Goal: Feedback & Contribution: Submit feedback/report problem

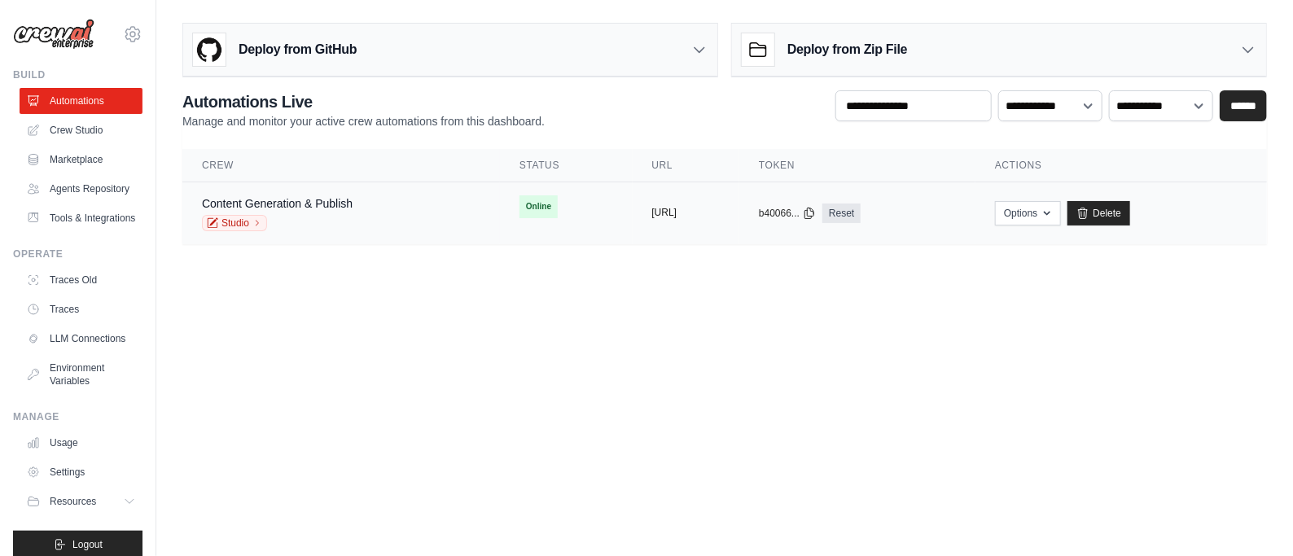
click at [667, 213] on button "https://content-generation-publish-" at bounding box center [664, 212] width 25 height 13
click at [1061, 210] on button "Options" at bounding box center [1028, 212] width 66 height 24
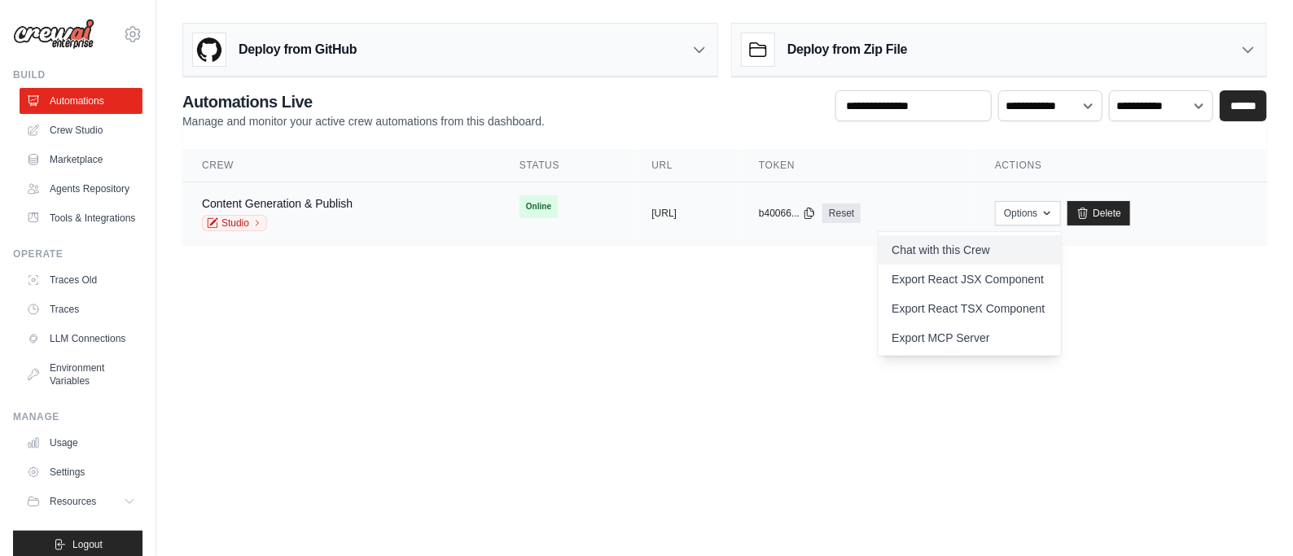
click at [1011, 246] on link "Chat with this Crew" at bounding box center [970, 249] width 182 height 29
click at [287, 209] on div "Content Generation & Publish" at bounding box center [277, 203] width 151 height 16
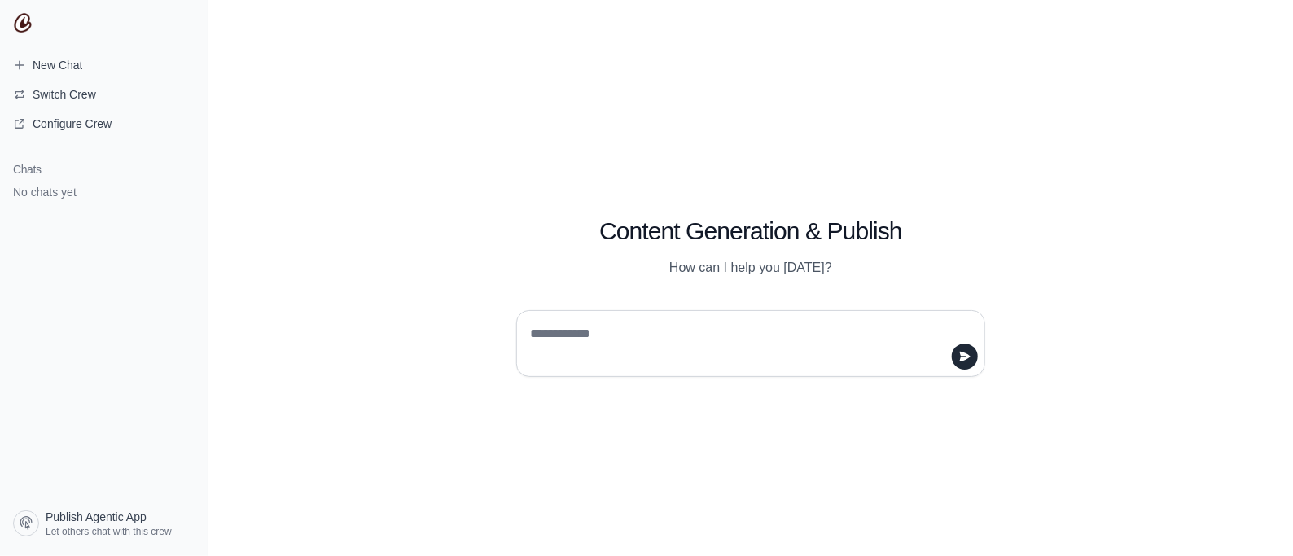
click at [774, 321] on textarea at bounding box center [746, 344] width 438 height 46
type textarea "*"
type textarea "**********"
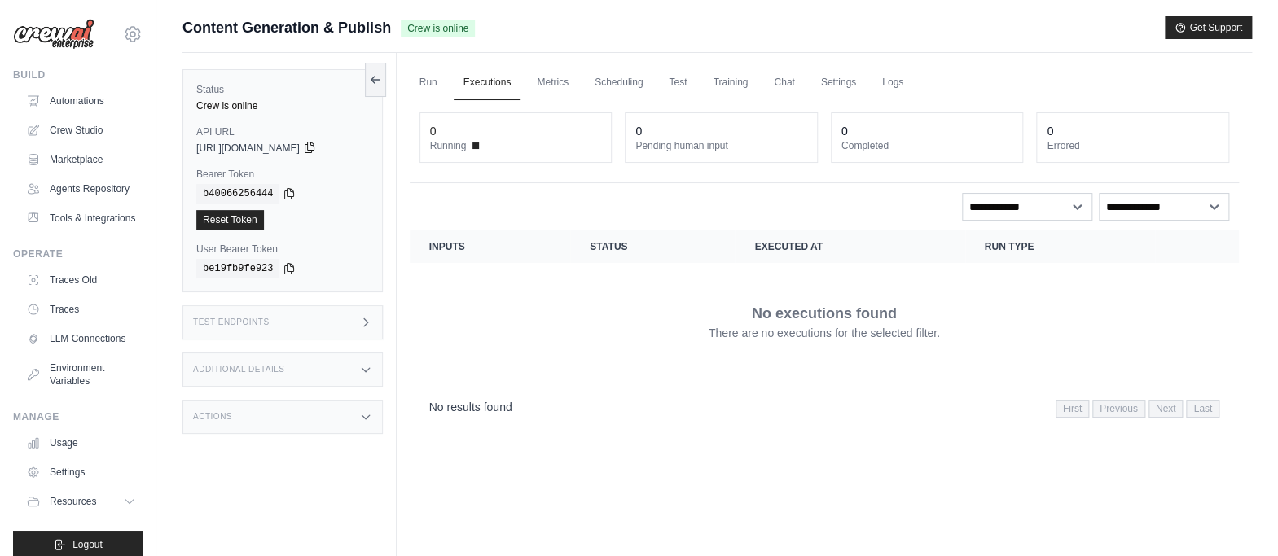
click at [316, 141] on icon at bounding box center [309, 147] width 13 height 13
click at [426, 72] on link "Run" at bounding box center [428, 83] width 37 height 34
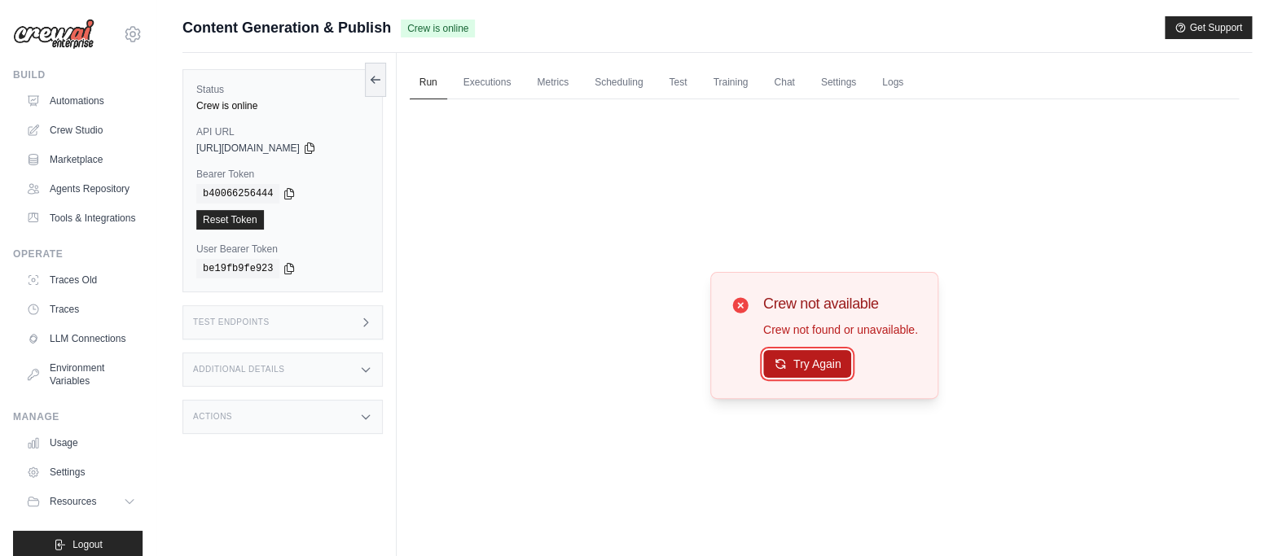
click at [827, 358] on button "Try Again" at bounding box center [807, 364] width 89 height 28
click at [487, 93] on link "Executions" at bounding box center [488, 83] width 68 height 34
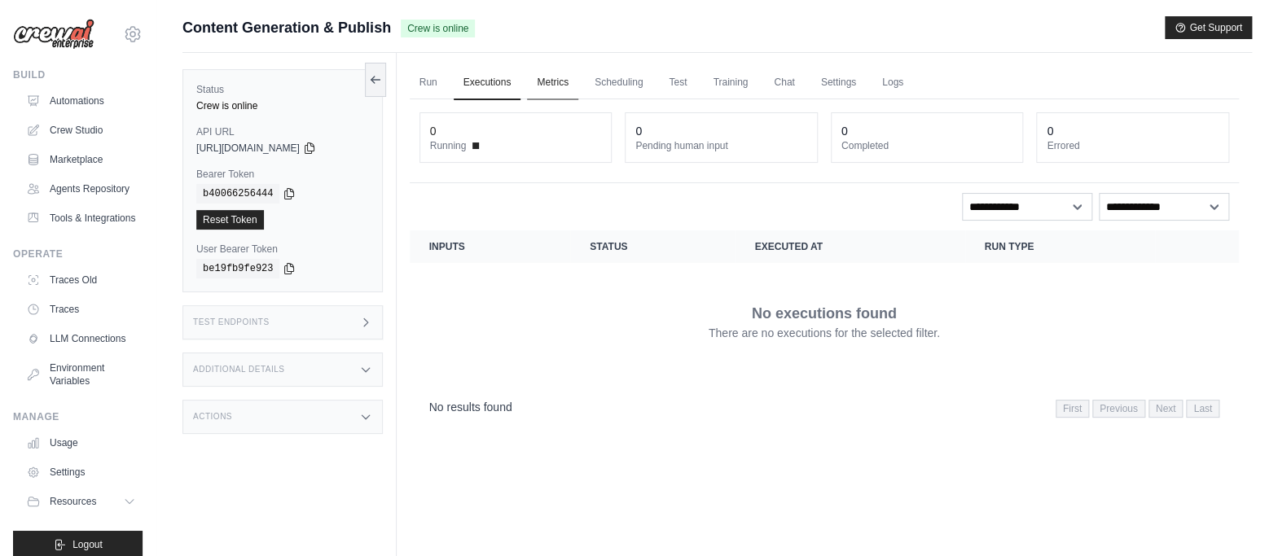
click at [542, 82] on link "Metrics" at bounding box center [552, 83] width 51 height 34
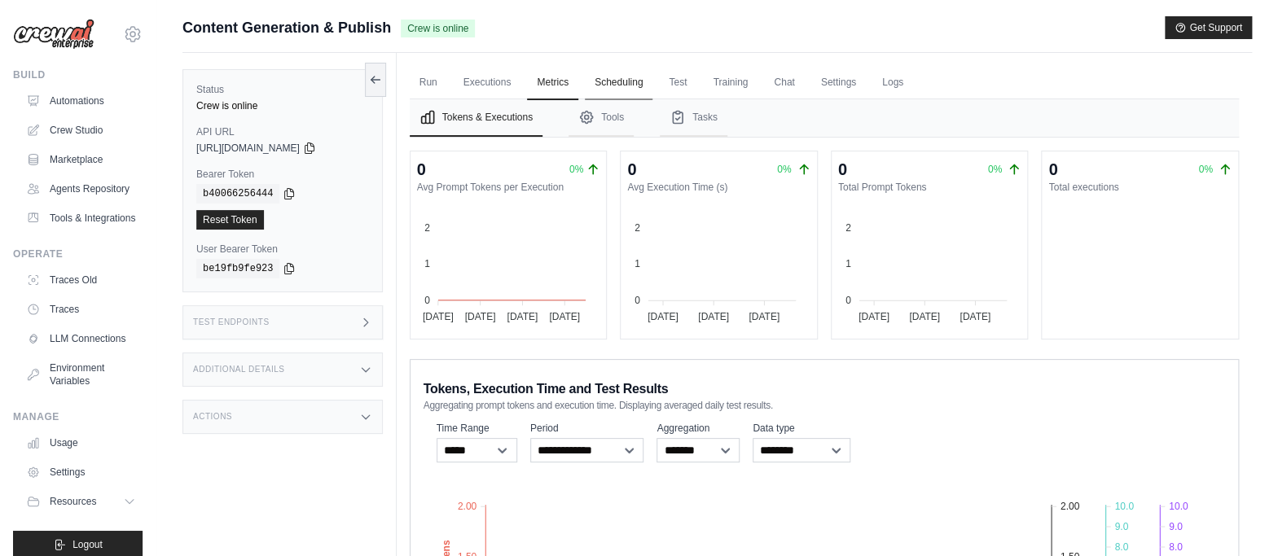
click at [606, 78] on link "Scheduling" at bounding box center [619, 83] width 68 height 34
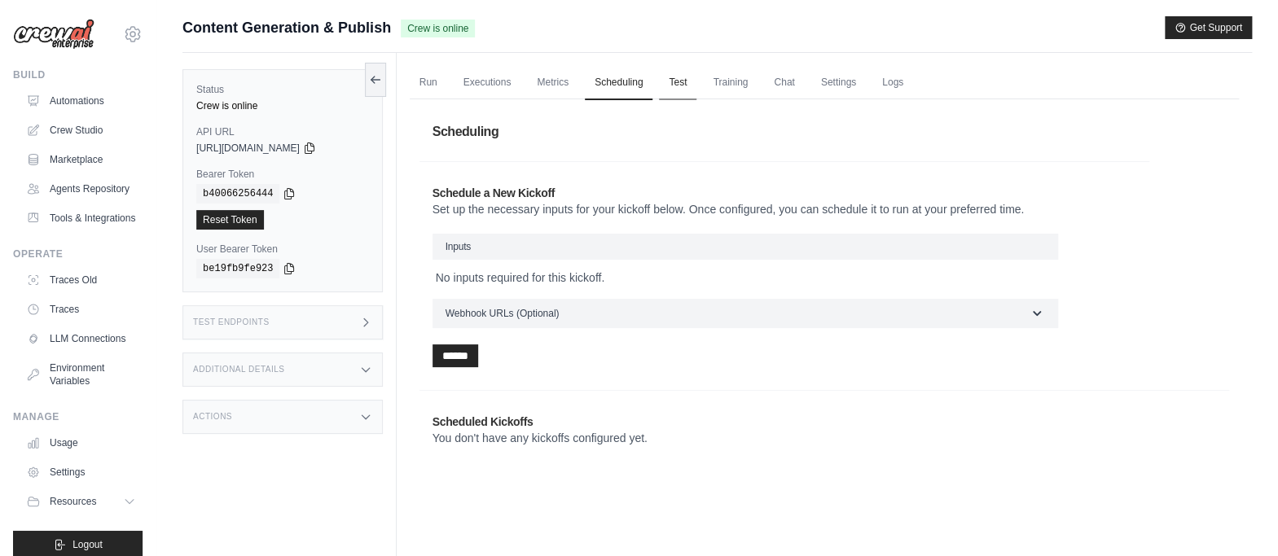
click at [675, 79] on link "Test" at bounding box center [677, 83] width 37 height 34
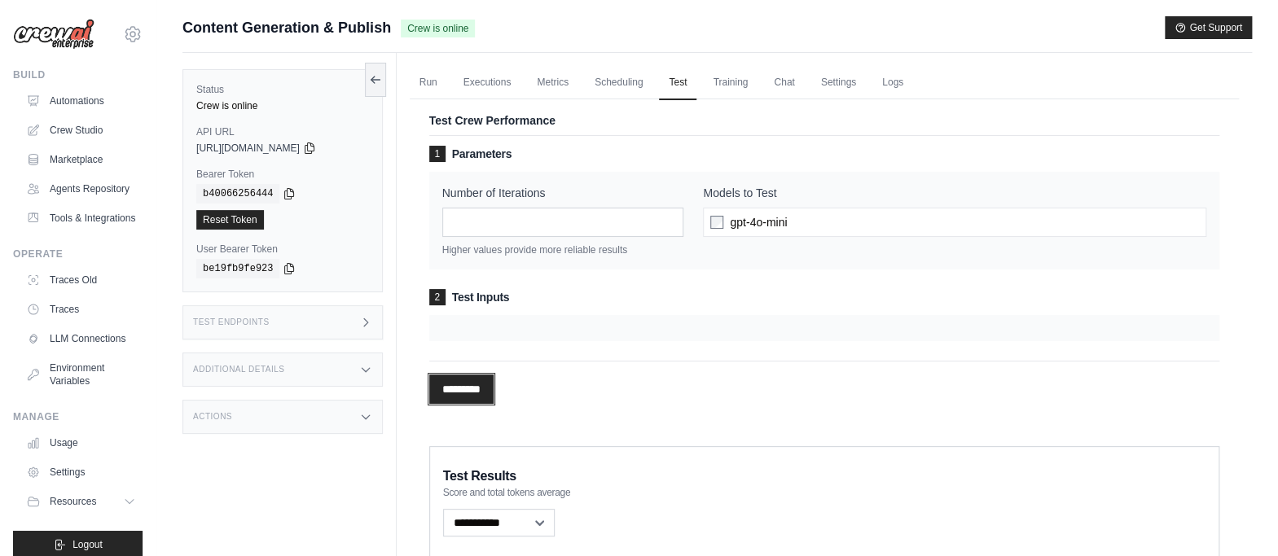
click at [482, 396] on input "*********" at bounding box center [461, 389] width 64 height 29
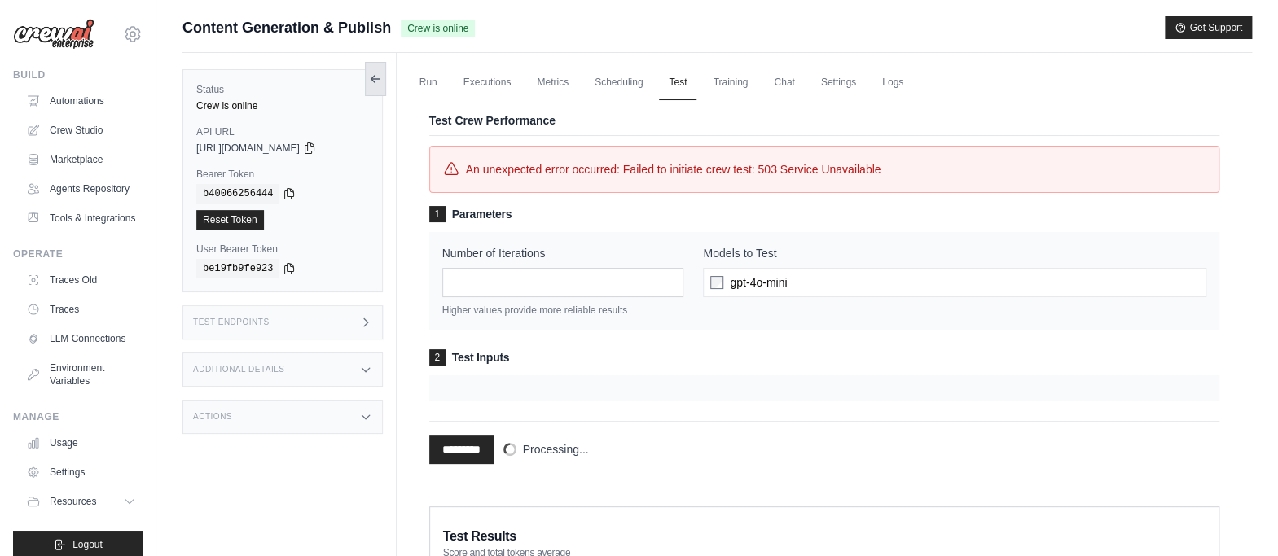
click at [375, 77] on icon at bounding box center [375, 78] width 13 height 13
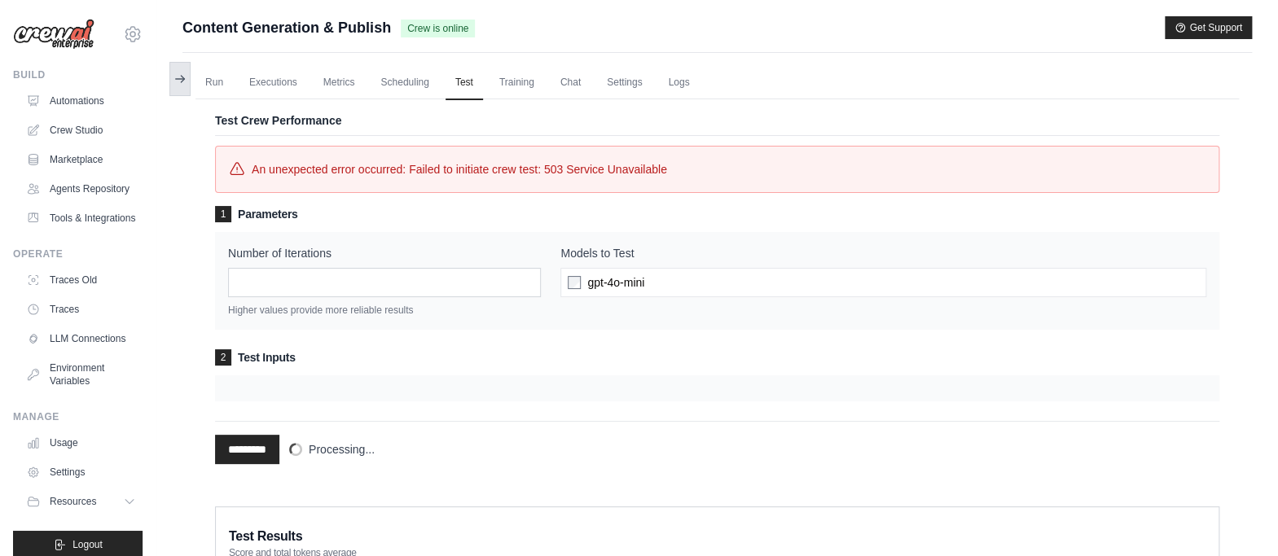
click at [182, 81] on icon at bounding box center [179, 78] width 13 height 13
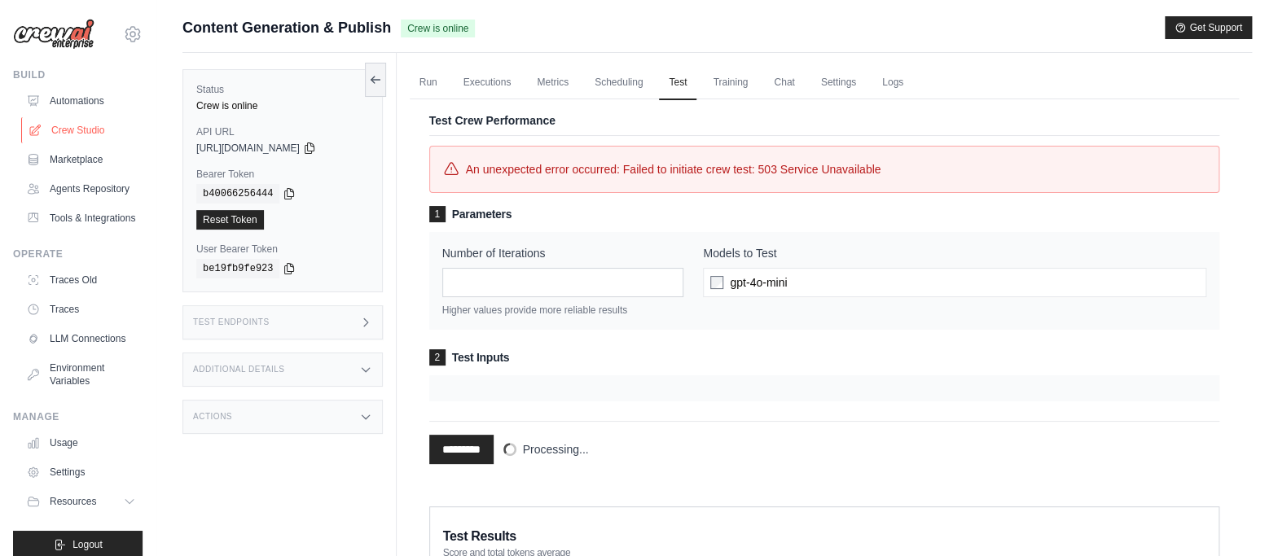
click at [97, 126] on link "Crew Studio" at bounding box center [82, 130] width 123 height 26
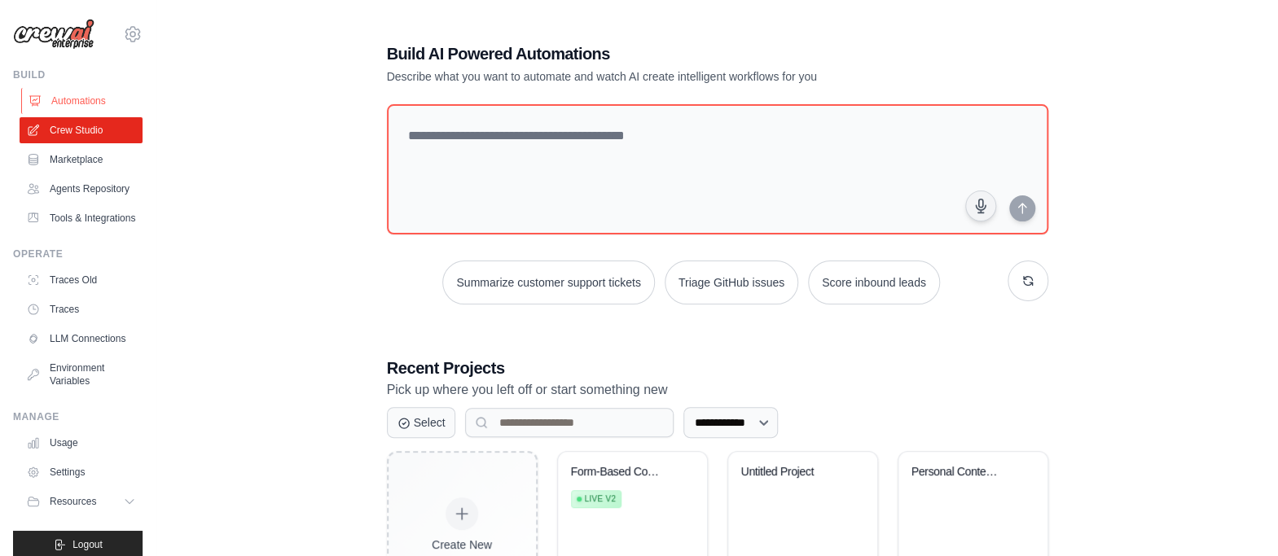
click at [73, 99] on link "Automations" at bounding box center [82, 101] width 123 height 26
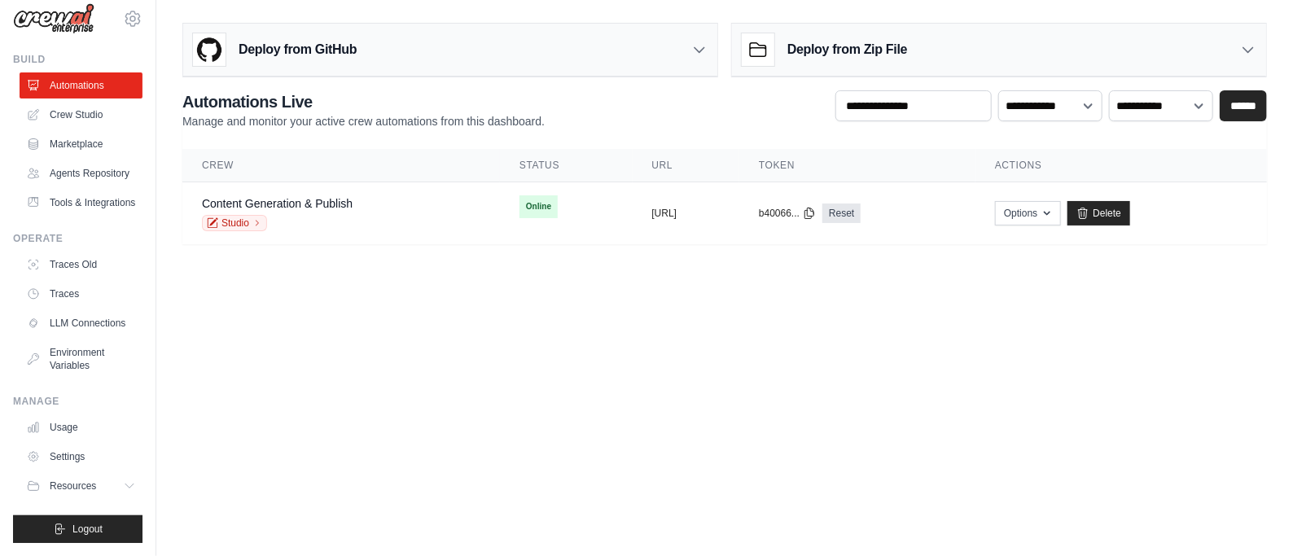
scroll to position [54, 0]
click at [94, 476] on button "Resources" at bounding box center [82, 486] width 123 height 26
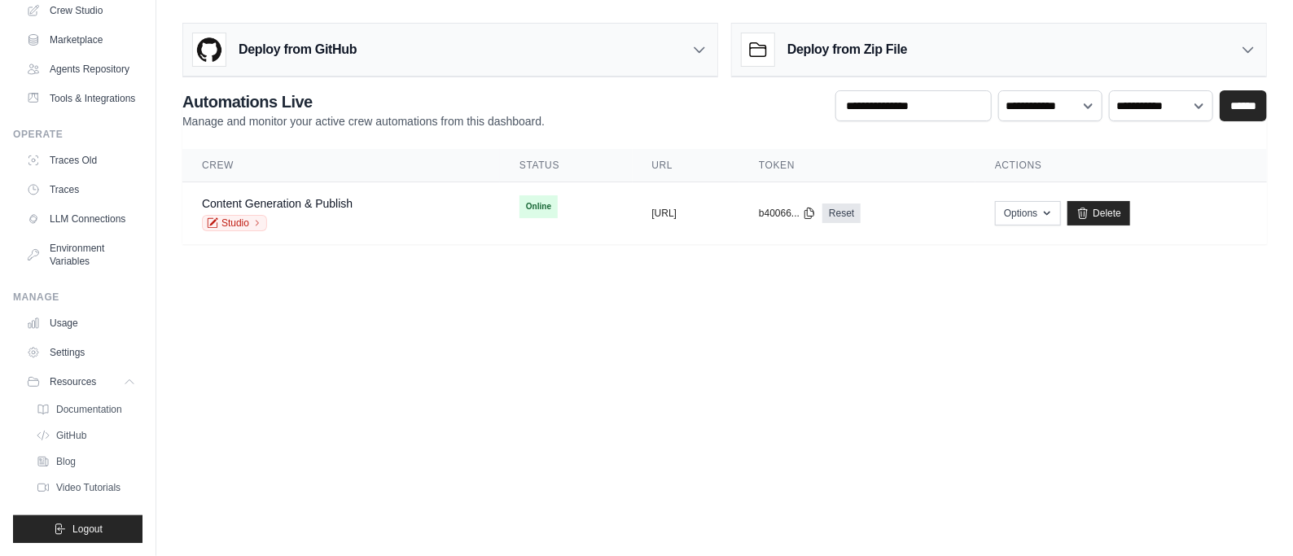
scroll to position [0, 0]
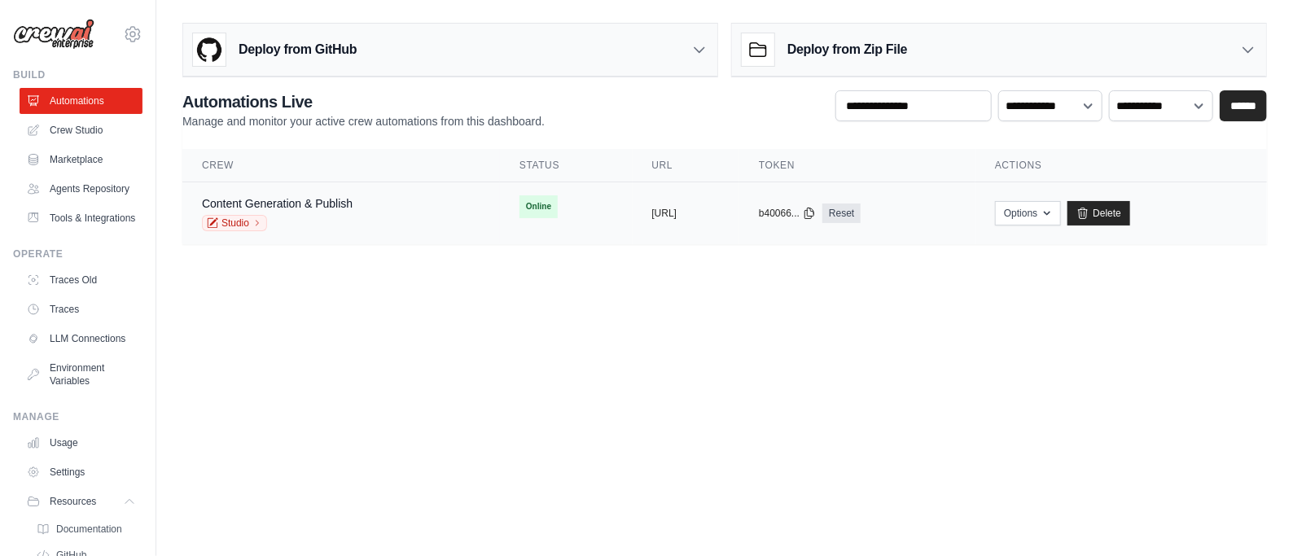
click at [500, 210] on td "Online" at bounding box center [566, 206] width 132 height 49
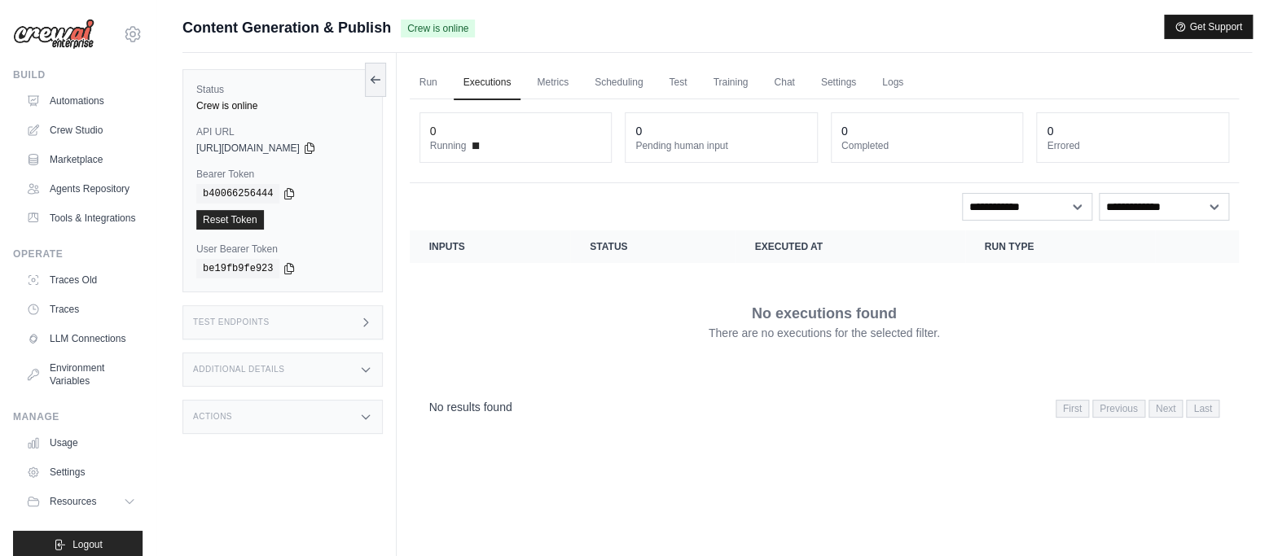
click at [1187, 36] on button "Get Support" at bounding box center [1207, 26] width 87 height 23
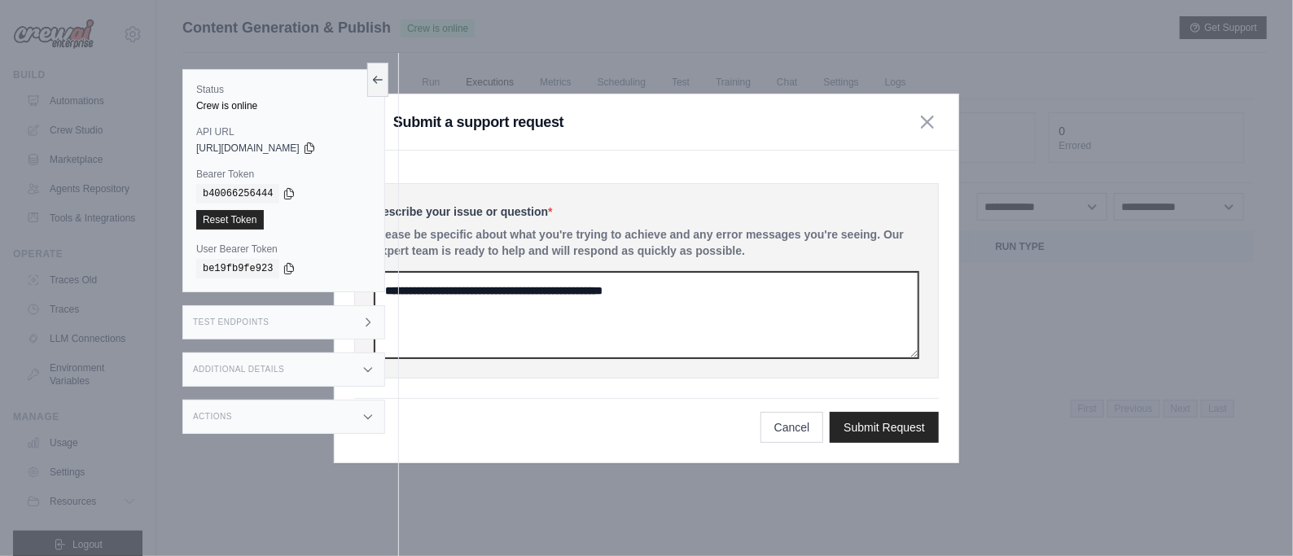
click at [713, 283] on textarea at bounding box center [647, 315] width 544 height 86
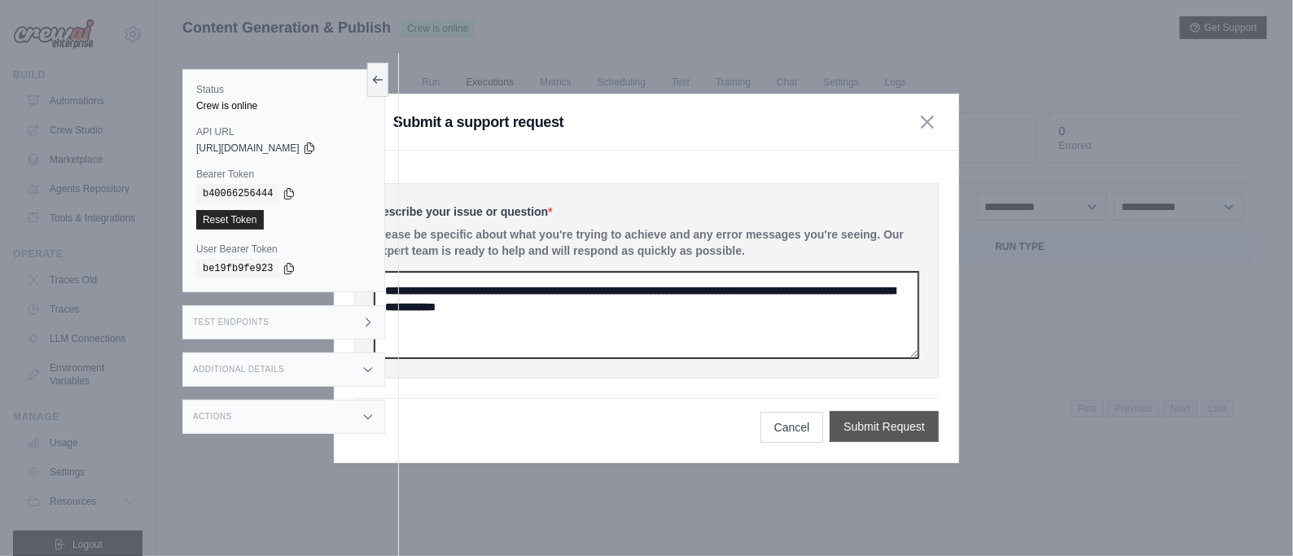
type textarea "**********"
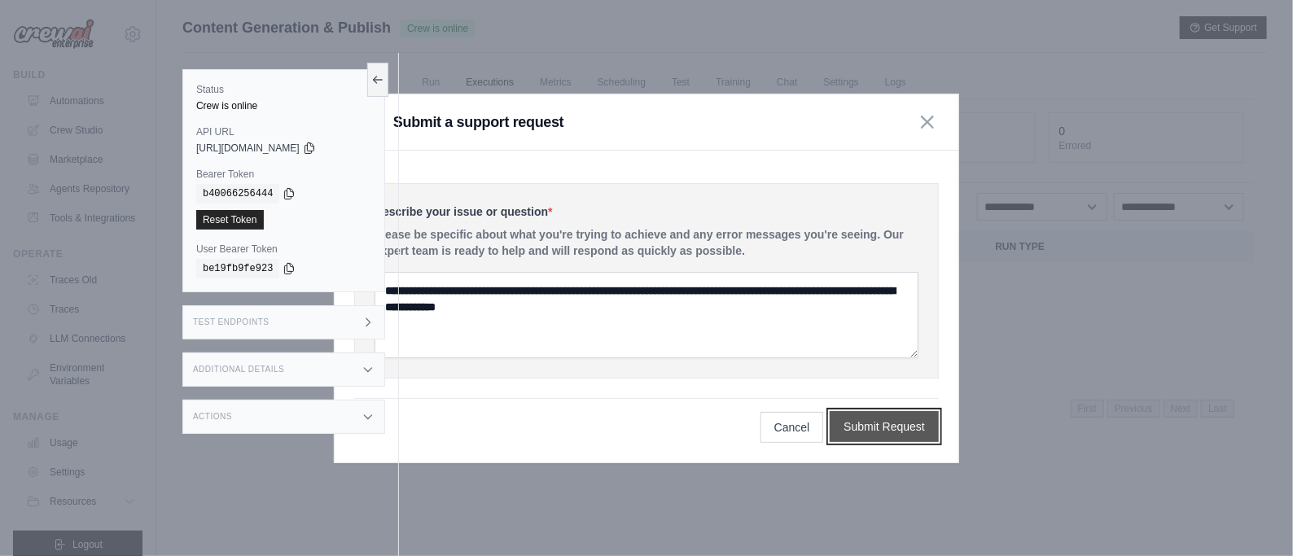
click at [879, 419] on button "Submit Request" at bounding box center [884, 426] width 109 height 31
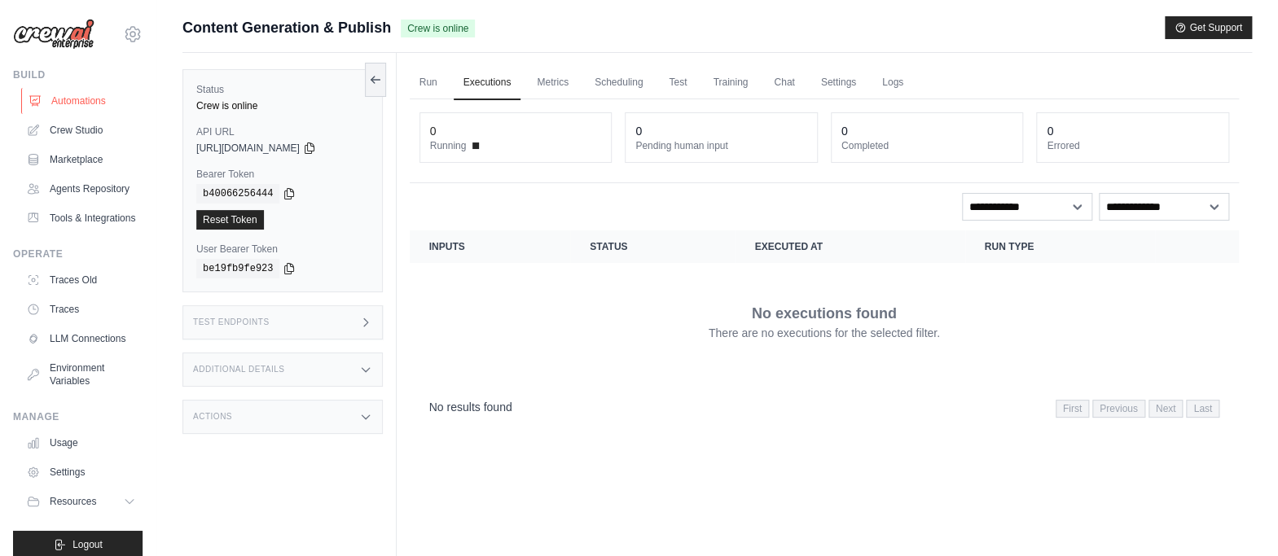
click at [105, 104] on link "Automations" at bounding box center [82, 101] width 123 height 26
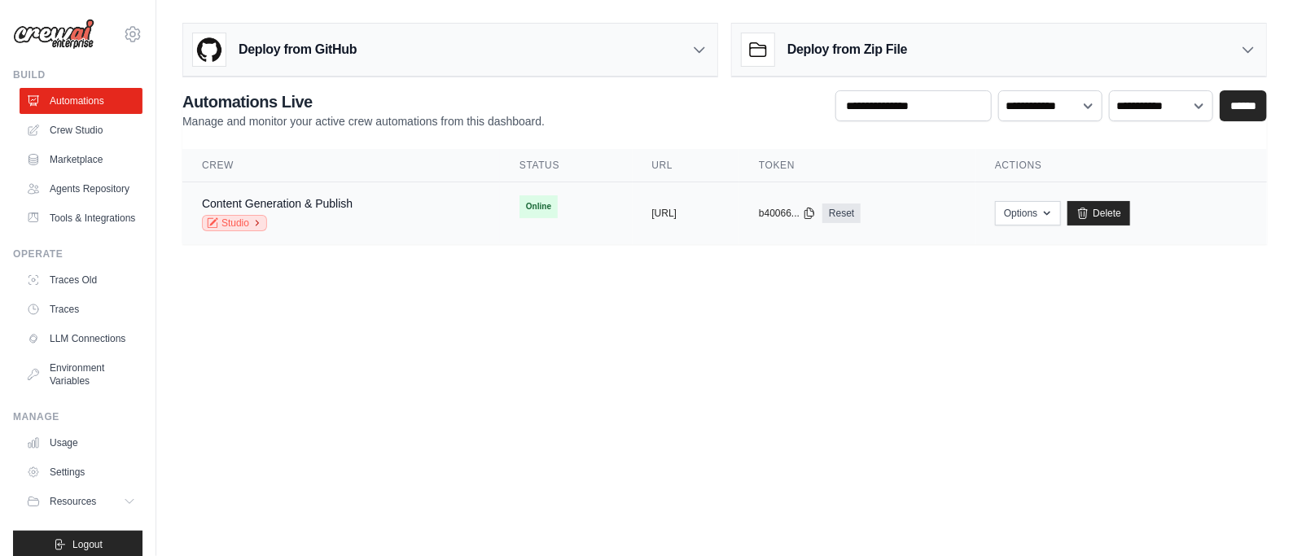
click at [250, 217] on link "Studio" at bounding box center [234, 223] width 65 height 16
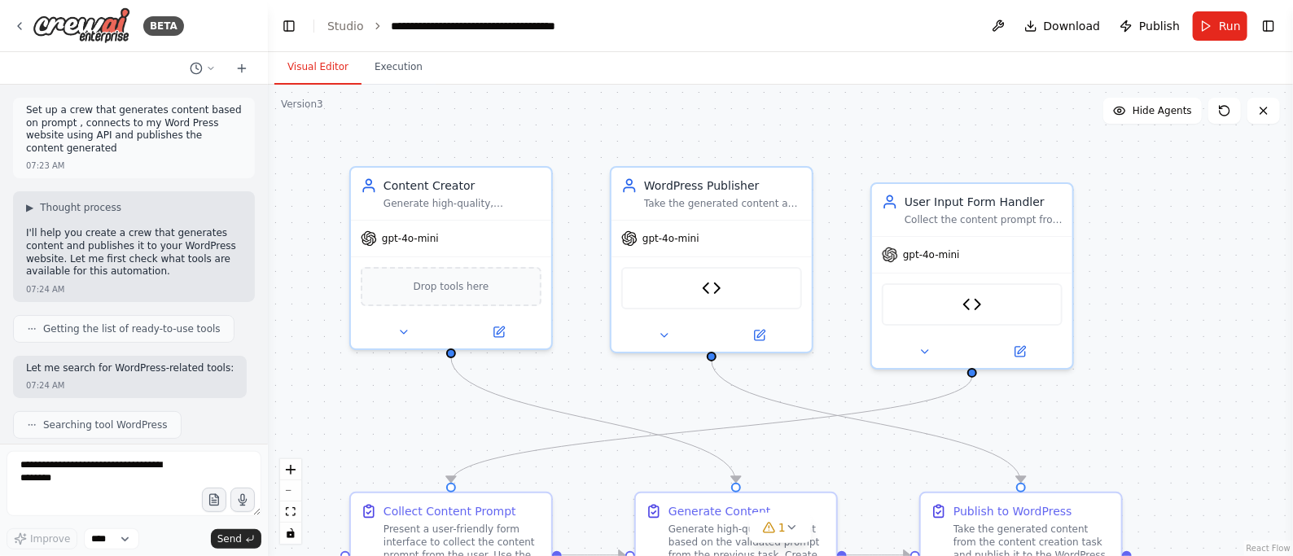
scroll to position [14386, 0]
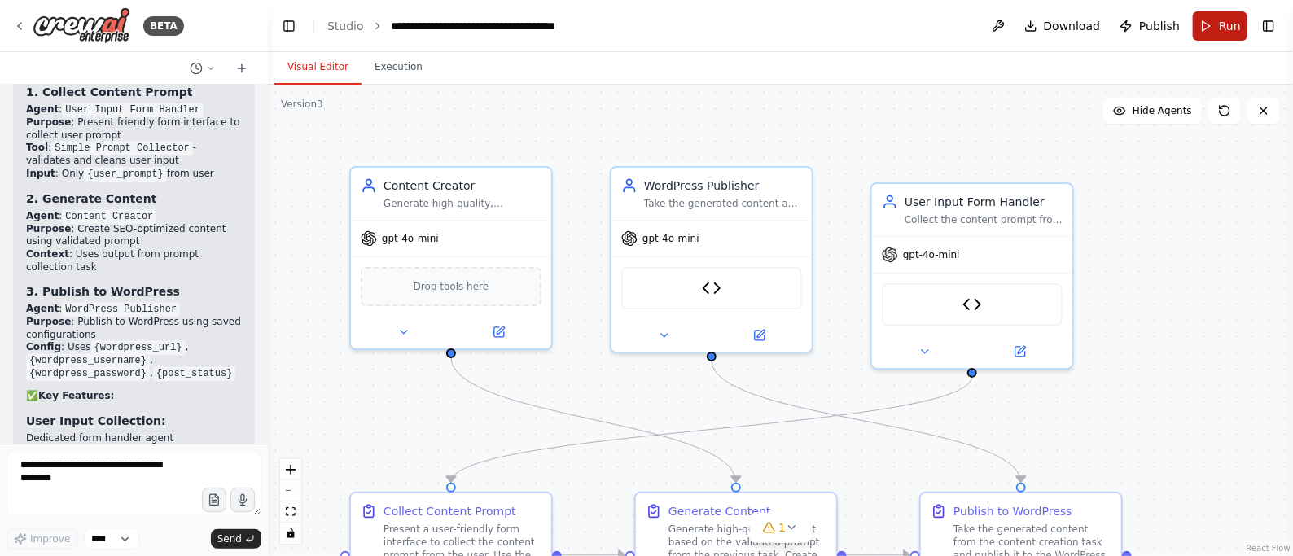
click at [1221, 29] on span "Run" at bounding box center [1230, 26] width 22 height 16
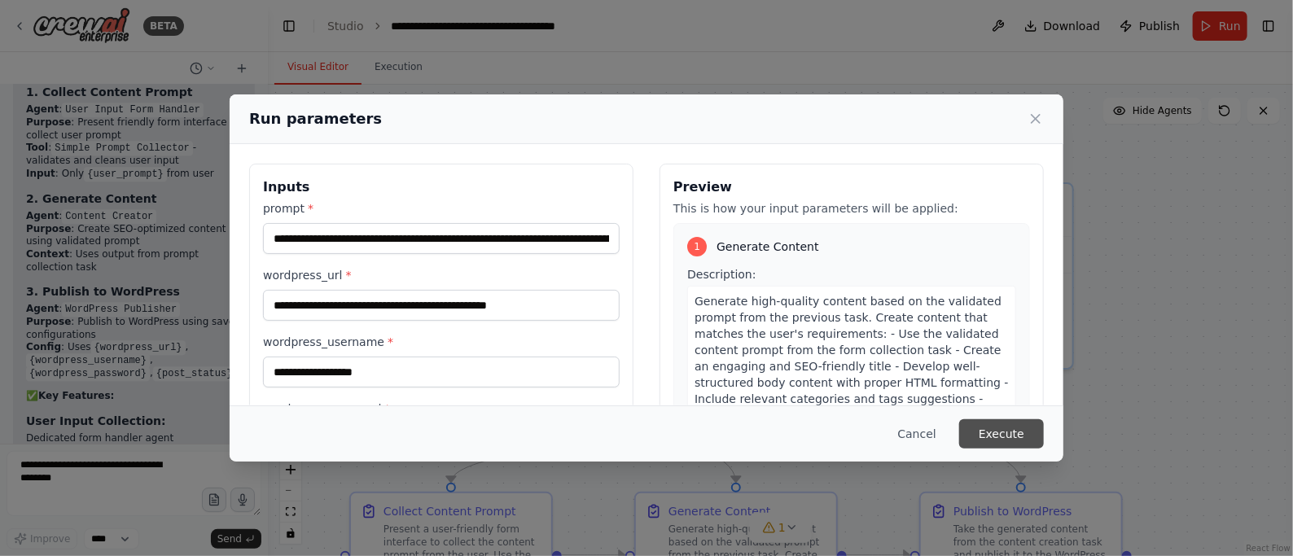
click at [993, 432] on button "Execute" at bounding box center [1001, 433] width 85 height 29
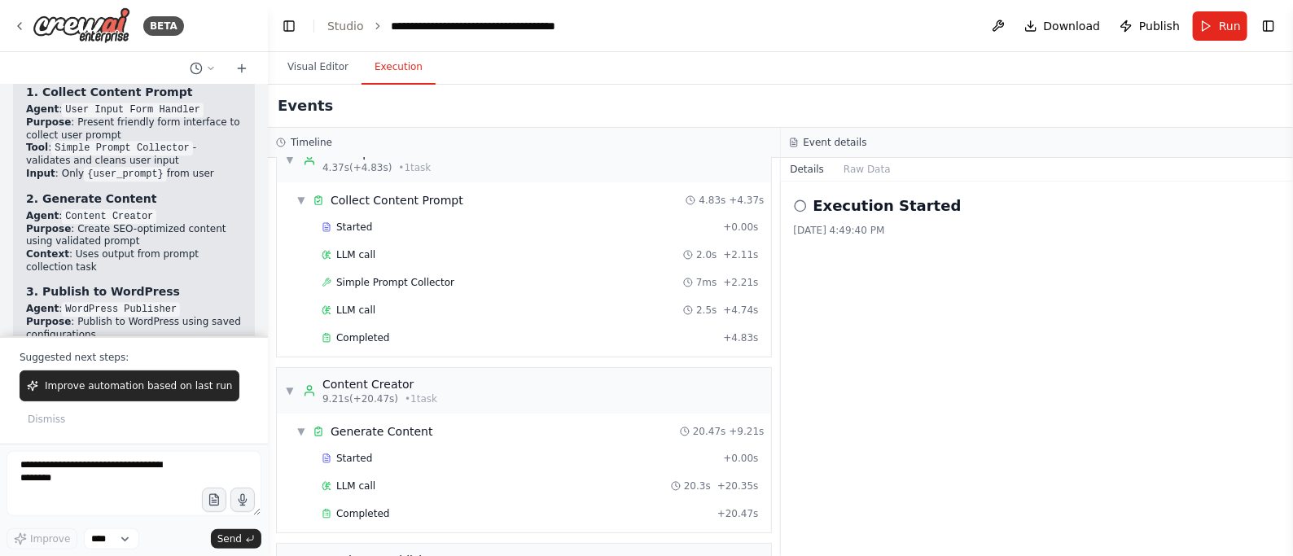
scroll to position [29, 0]
